Goal: Information Seeking & Learning: Check status

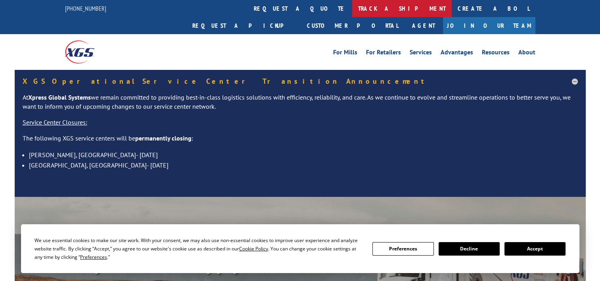
click at [352, 9] on link "track a shipment" at bounding box center [402, 8] width 100 height 17
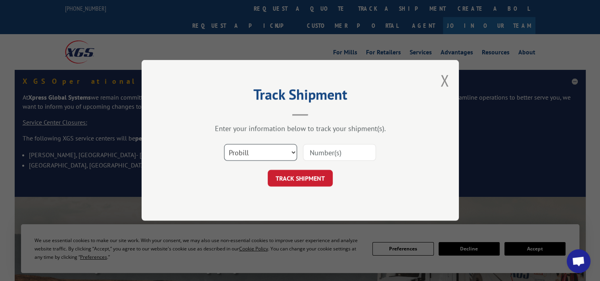
click at [263, 154] on select "Select category... Probill BOL PO" at bounding box center [260, 152] width 73 height 17
select select "po"
click at [224, 144] on select "Select category... Probill BOL PO" at bounding box center [260, 152] width 73 height 17
click at [313, 153] on input at bounding box center [339, 152] width 73 height 17
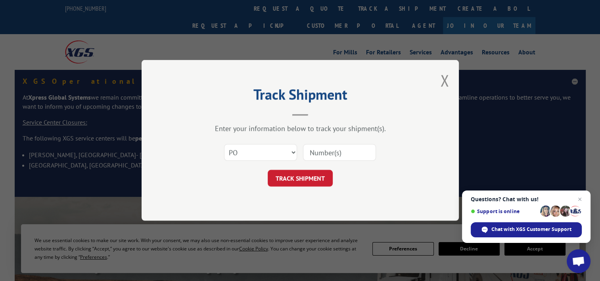
paste input "16522553"
type input "16522553"
click at [324, 178] on button "TRACK SHIPMENT" at bounding box center [300, 178] width 65 height 17
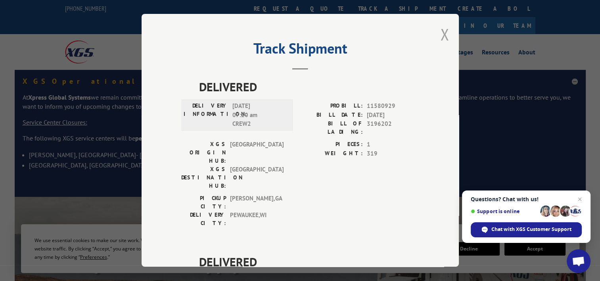
click at [442, 35] on button "Close modal" at bounding box center [444, 34] width 9 height 21
